Goal: Information Seeking & Learning: Learn about a topic

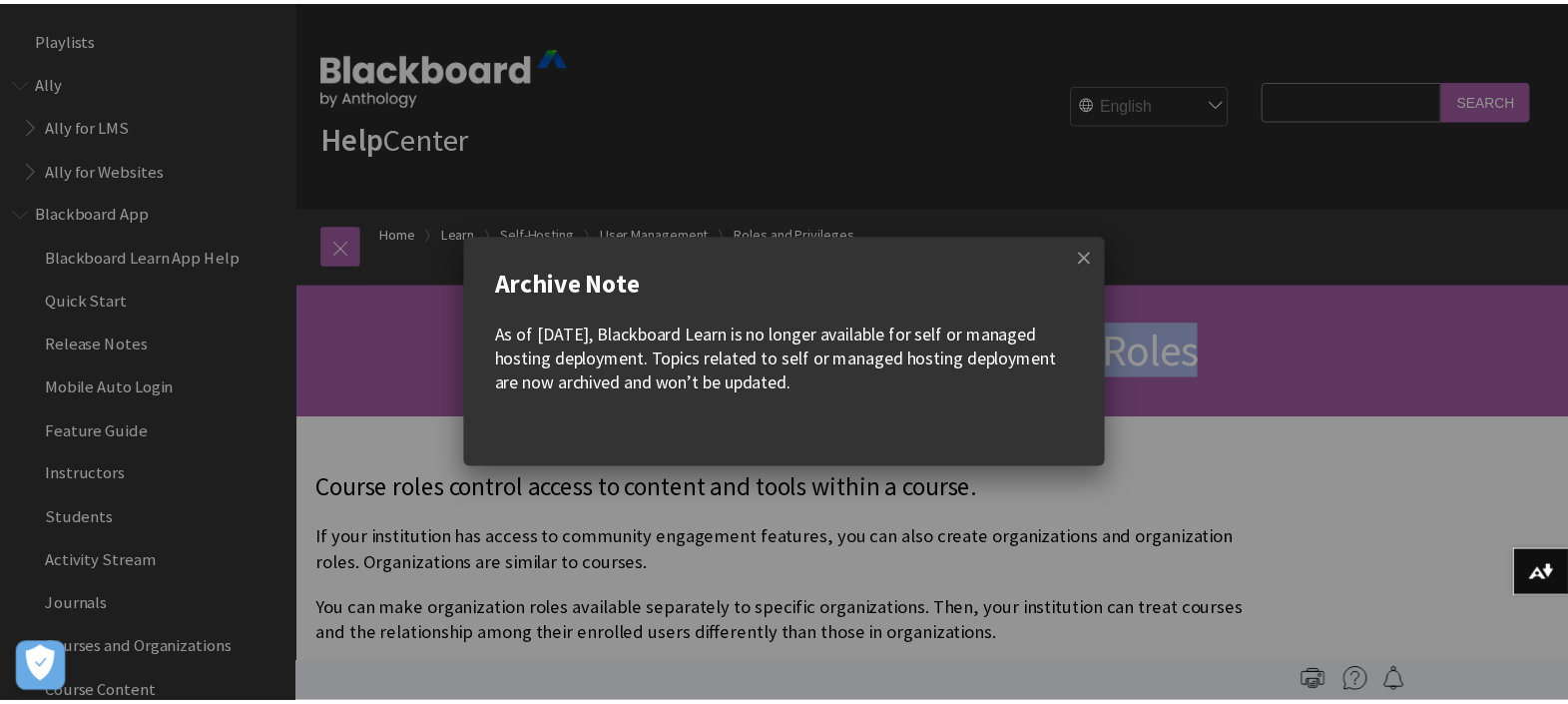
scroll to position [3183, 0]
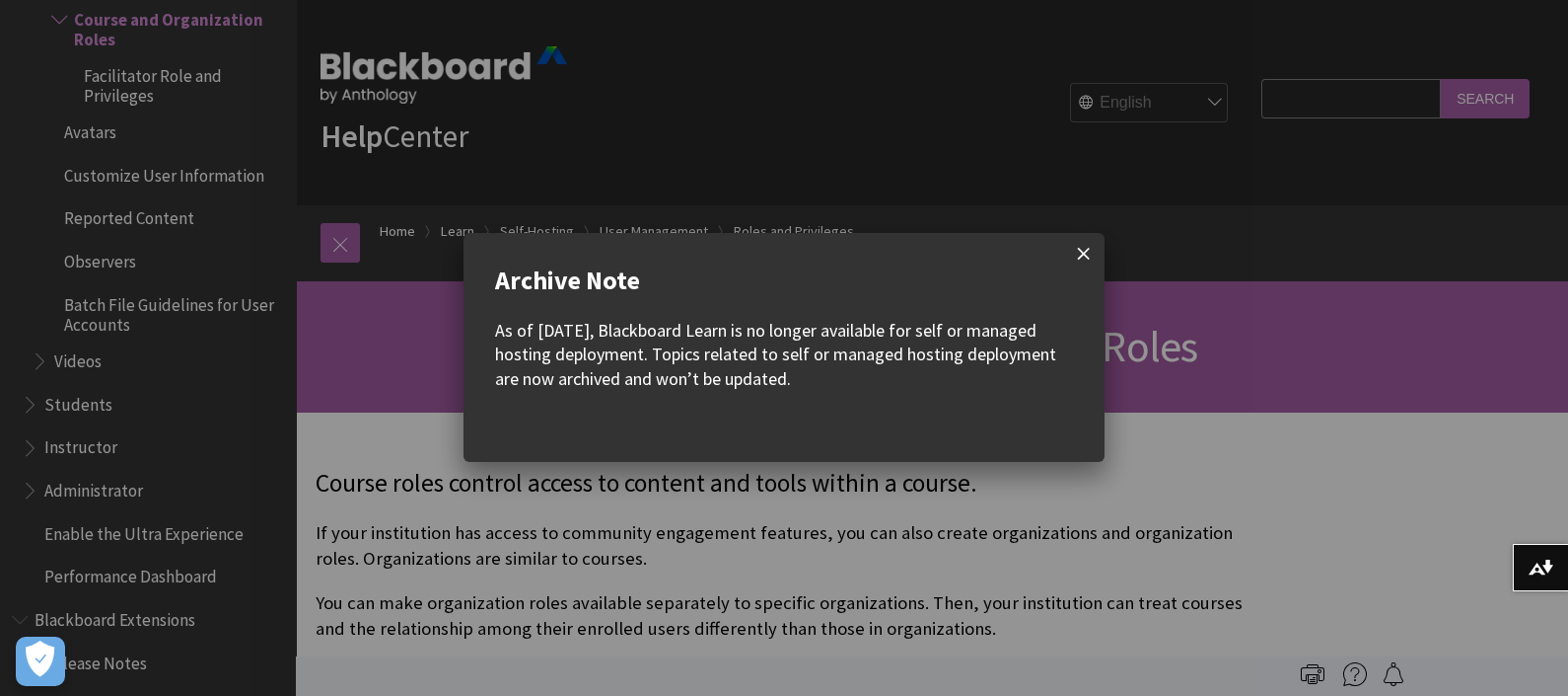
click at [1085, 262] on span at bounding box center [1084, 254] width 41 height 42
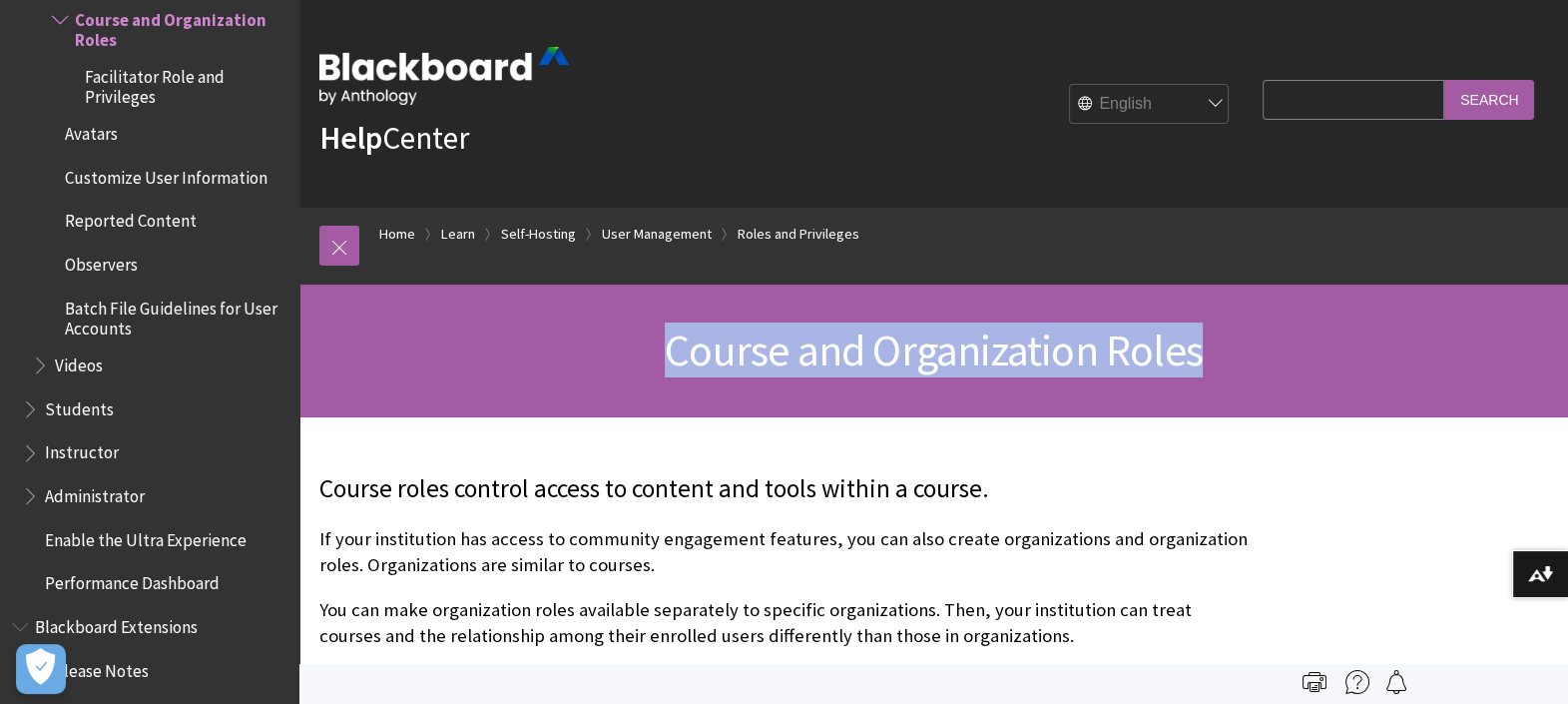
drag, startPoint x: 838, startPoint y: 359, endPoint x: 1195, endPoint y: 364, distance: 357.4
click at [1195, 364] on span "Course and Organization Roles" at bounding box center [934, 349] width 538 height 55
copy span "Course and Organization Roles"
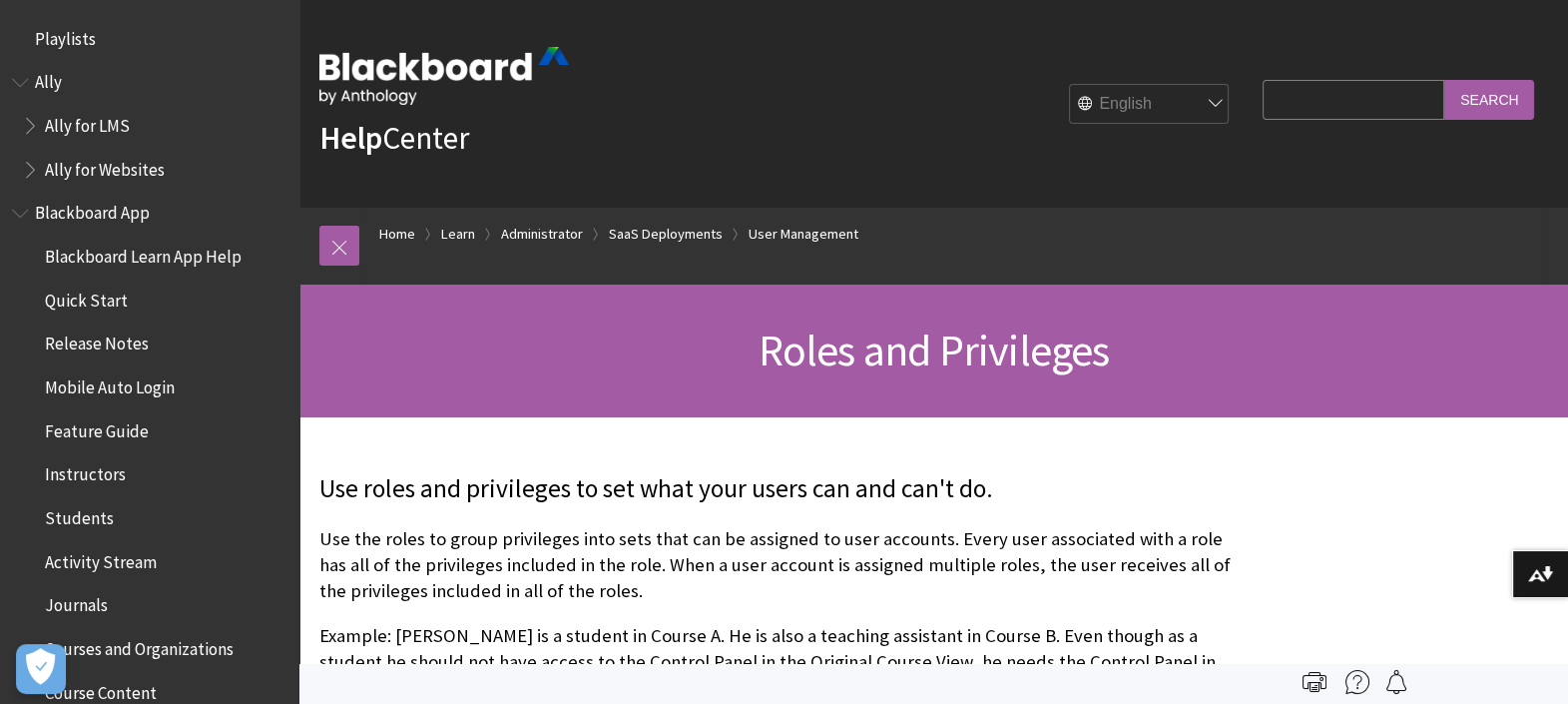
scroll to position [2750, 0]
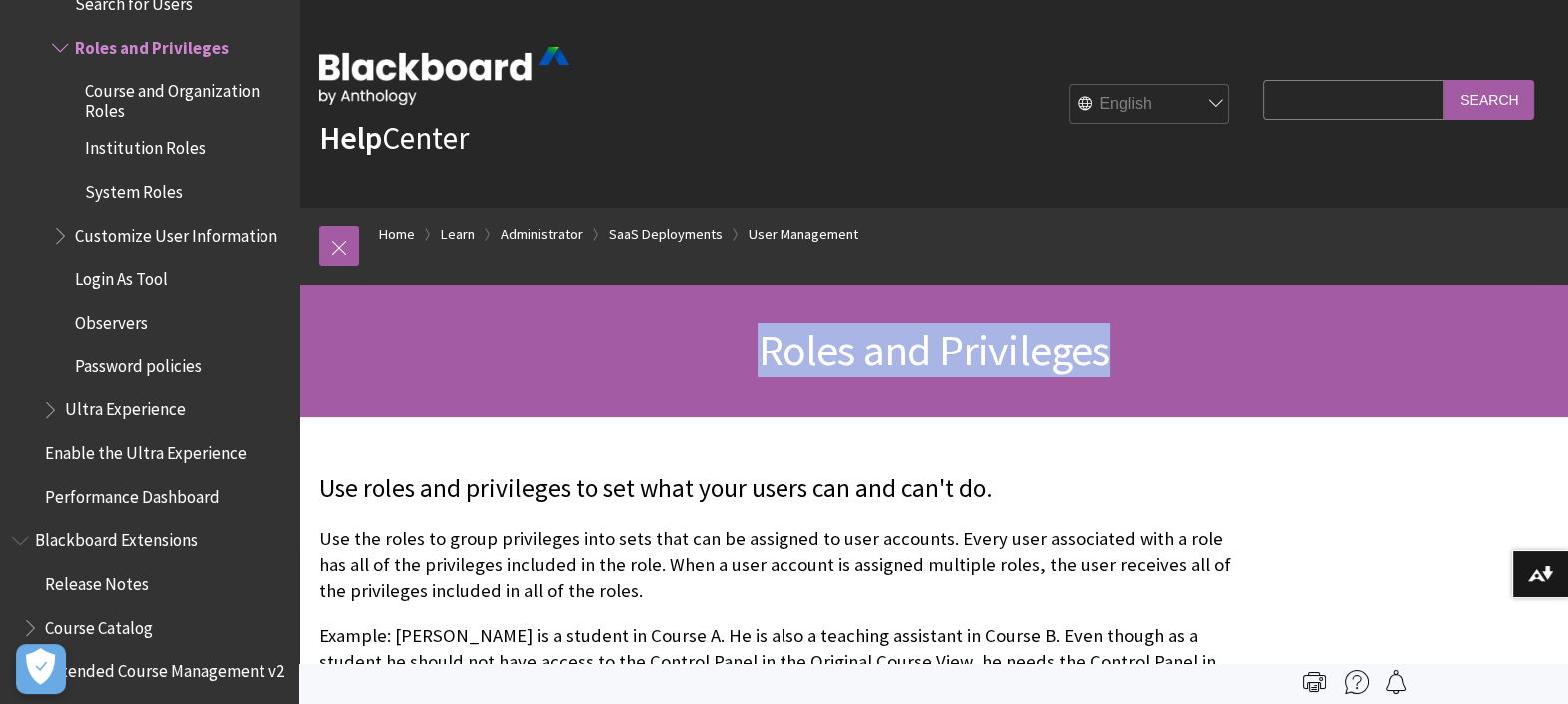
drag, startPoint x: 732, startPoint y: 365, endPoint x: 1177, endPoint y: 358, distance: 445.3
click at [1177, 358] on h1 "Roles and Privileges" at bounding box center [933, 350] width 1229 height 53
copy span "Roles and Privileges"
